Goal: Complete application form

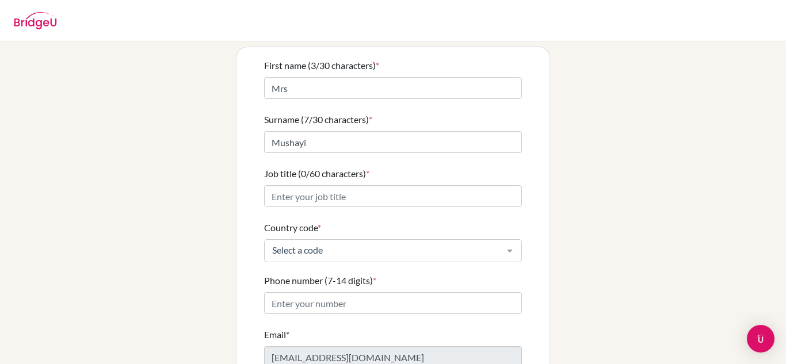
scroll to position [83, 0]
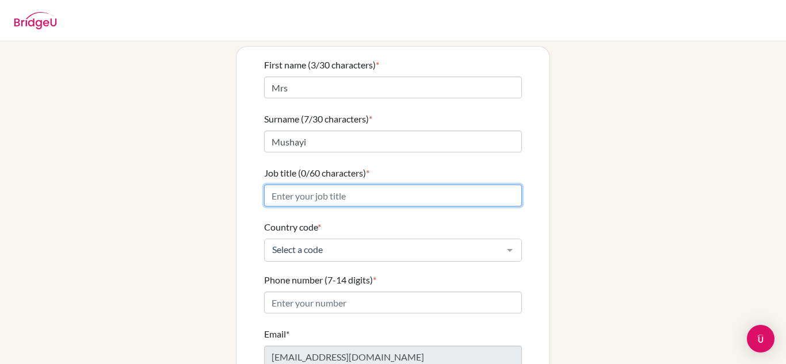
click at [446, 185] on input "Job title (0/60 characters) *" at bounding box center [393, 196] width 258 height 22
type input "A"
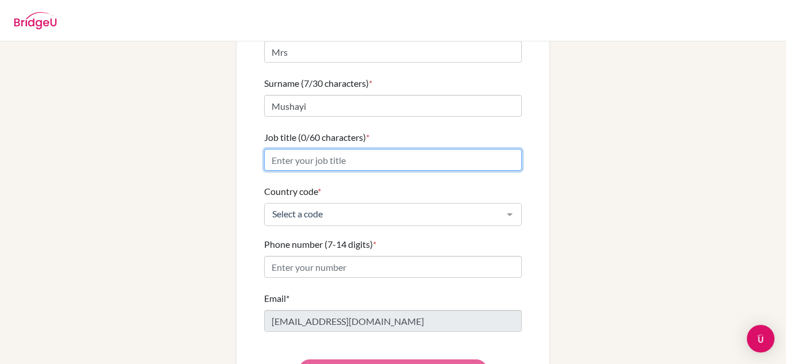
scroll to position [150, 0]
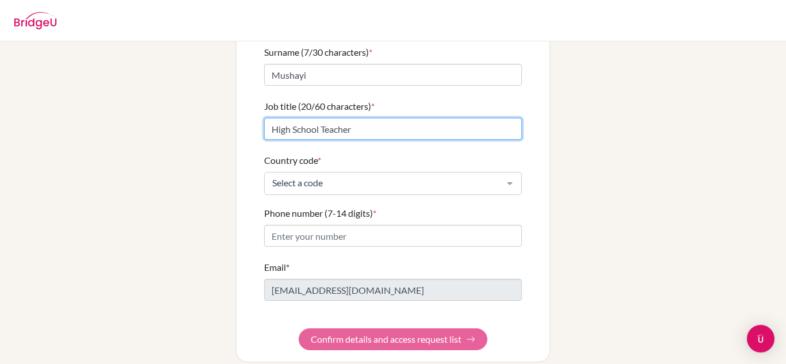
type input "High School Teacher"
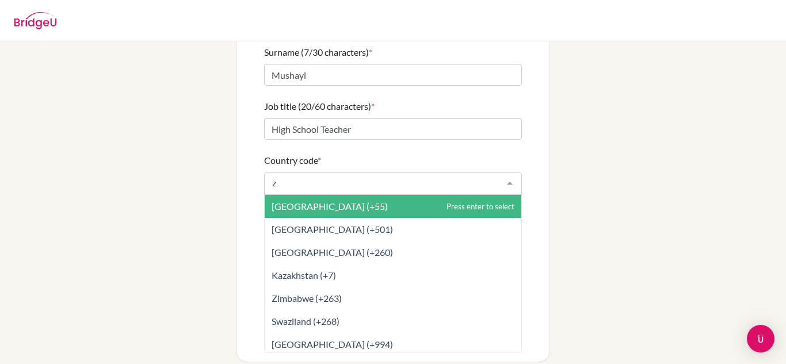
type input "zi"
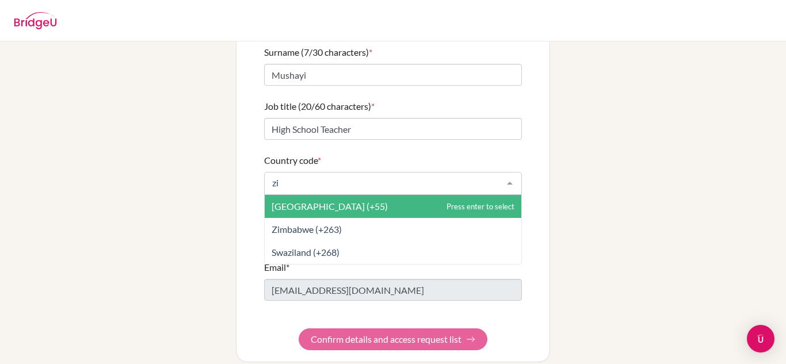
click at [344, 221] on span "Zimbabwe (+263)" at bounding box center [393, 229] width 257 height 23
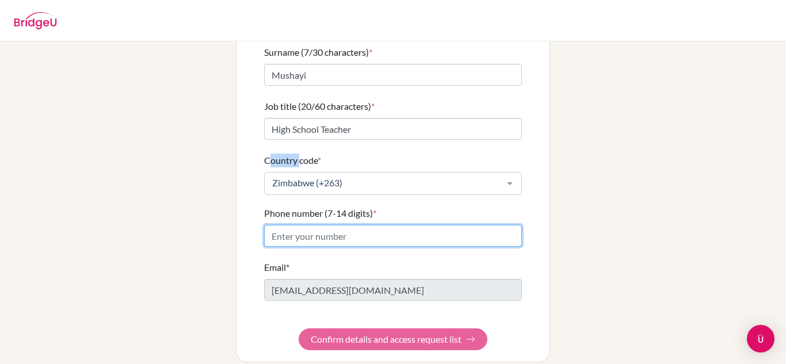
click at [432, 227] on input "Phone number (7-14 digits) *" at bounding box center [393, 236] width 258 height 22
type input "+"
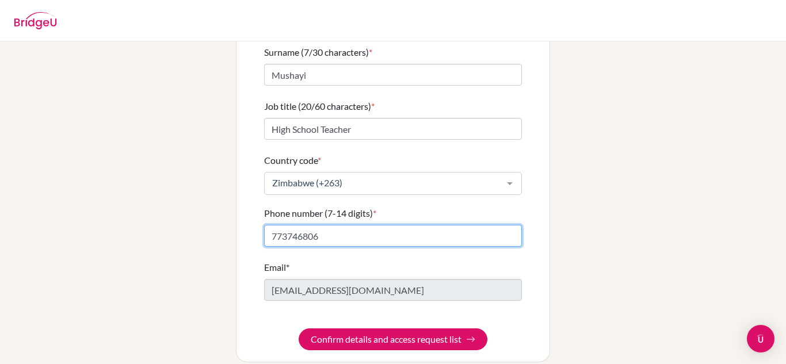
type input "773746806"
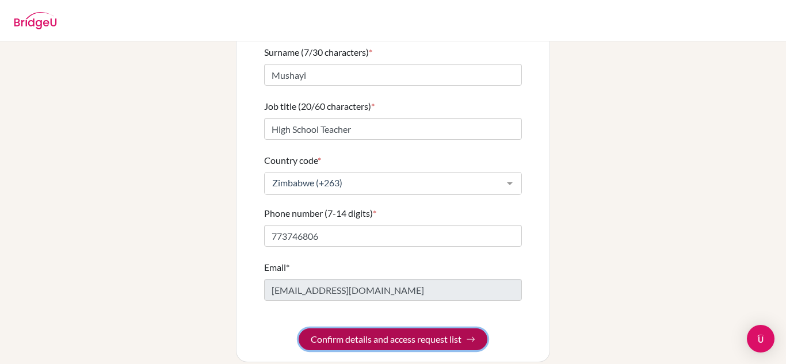
click at [448, 337] on button "Confirm details and access request list" at bounding box center [393, 340] width 189 height 22
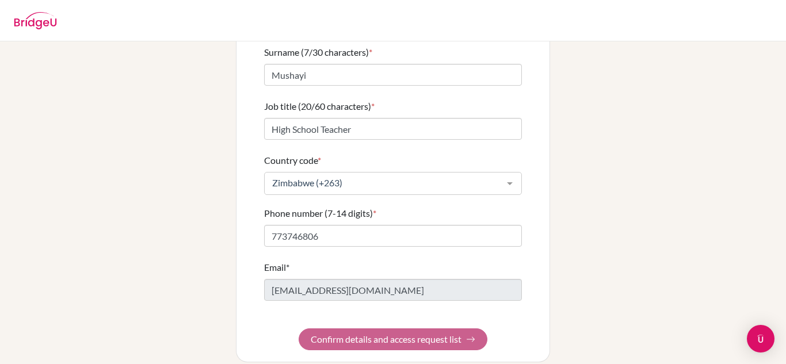
scroll to position [0, 0]
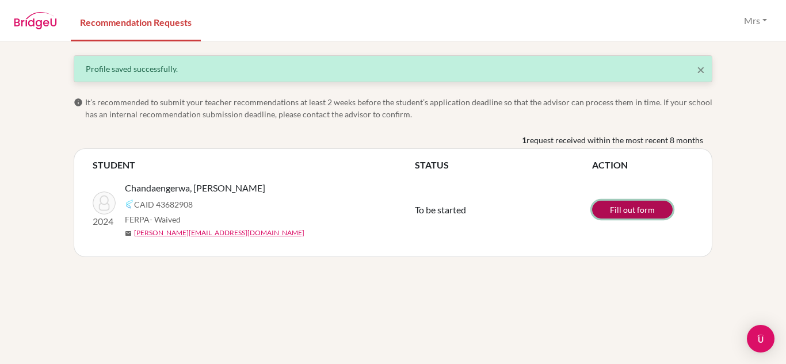
click at [655, 209] on link "Fill out form" at bounding box center [632, 210] width 81 height 18
click at [611, 209] on link "Fill out form" at bounding box center [632, 210] width 81 height 18
click at [629, 211] on link "Fill out form" at bounding box center [632, 210] width 81 height 18
